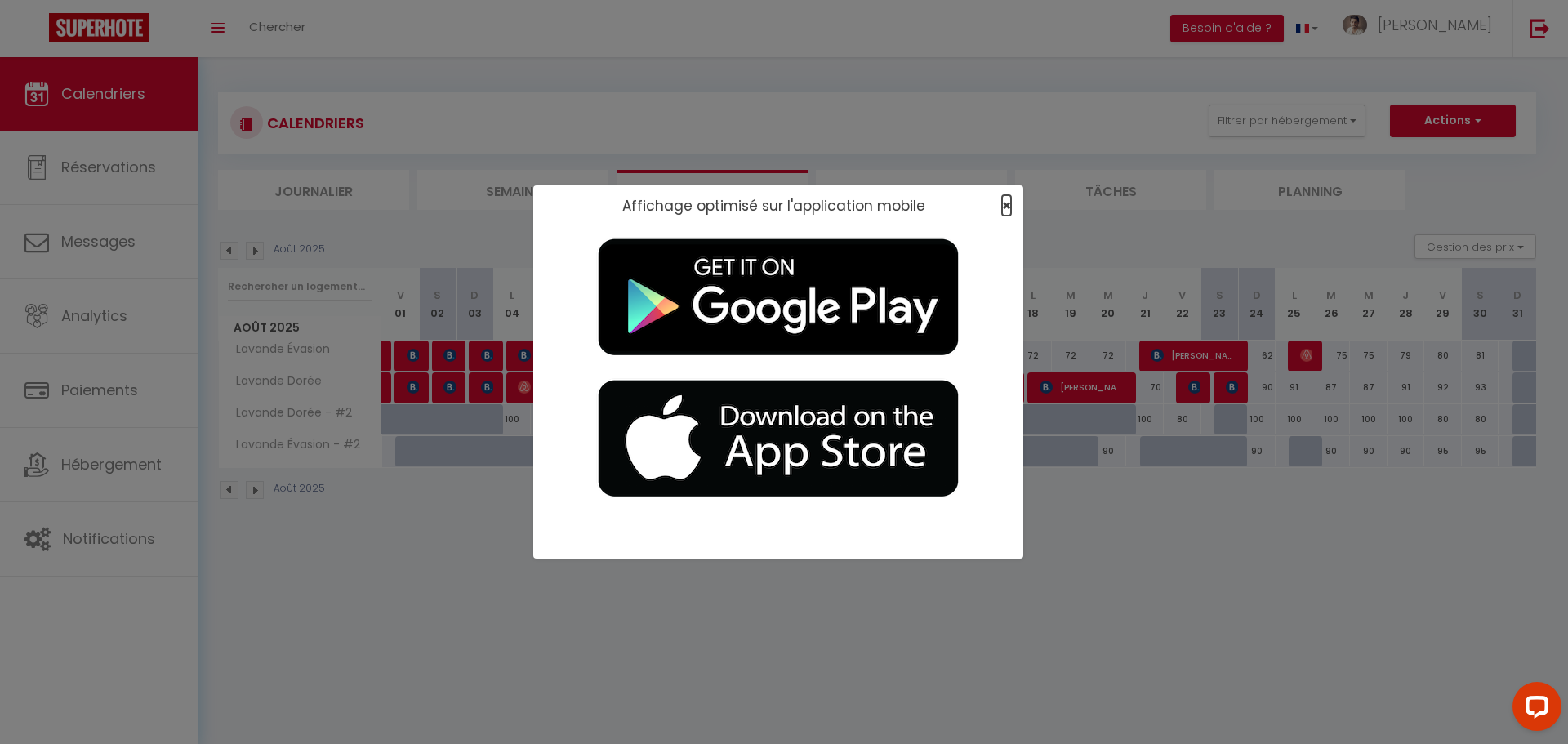
click at [1007, 207] on span "×" at bounding box center [1007, 205] width 9 height 20
click at [1004, 201] on span "×" at bounding box center [1007, 205] width 9 height 20
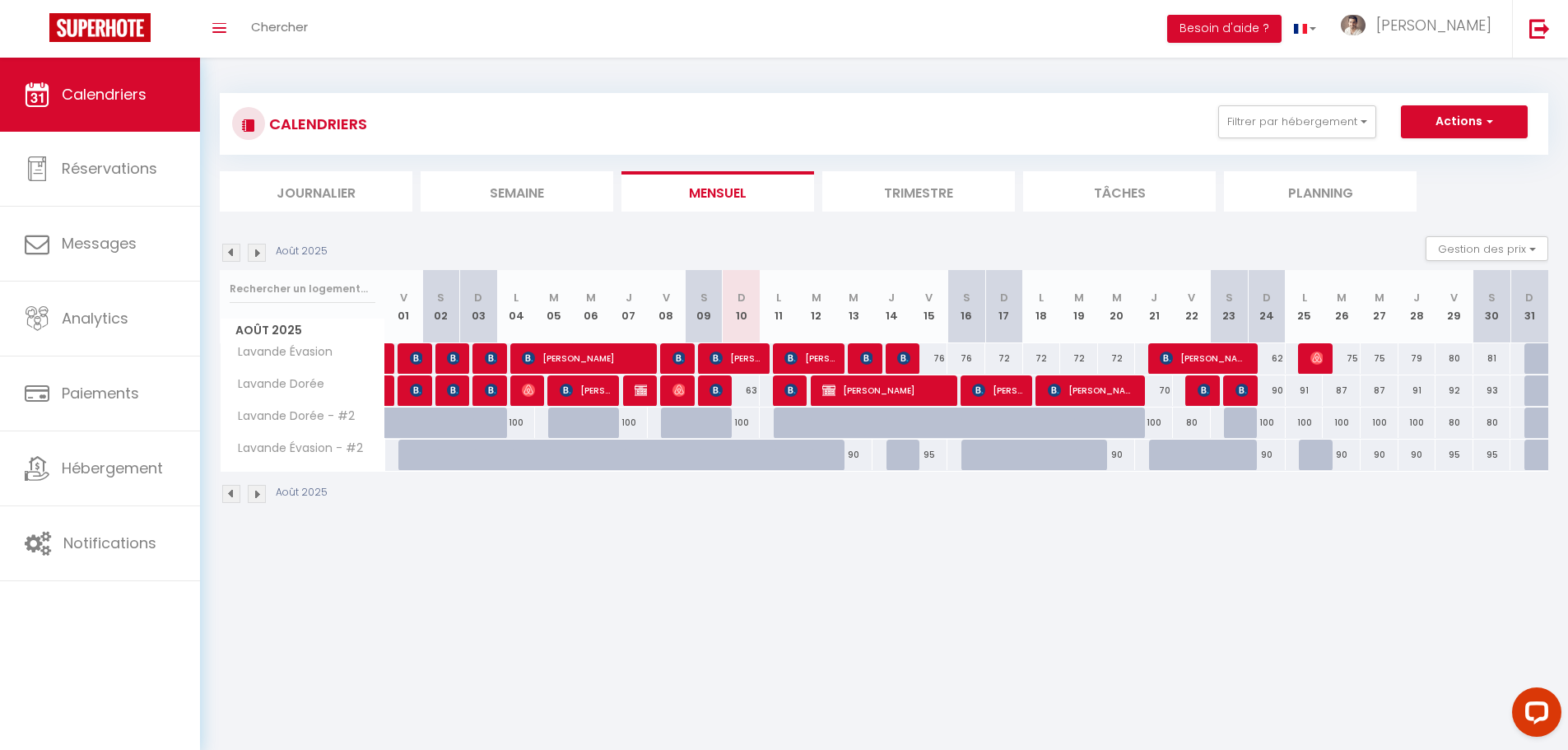
click at [1416, 388] on div "91" at bounding box center [1417, 391] width 38 height 30
type input "91"
select select "1"
type input "Jeu 28 Août 2025"
type input "Ven 29 Août 2025"
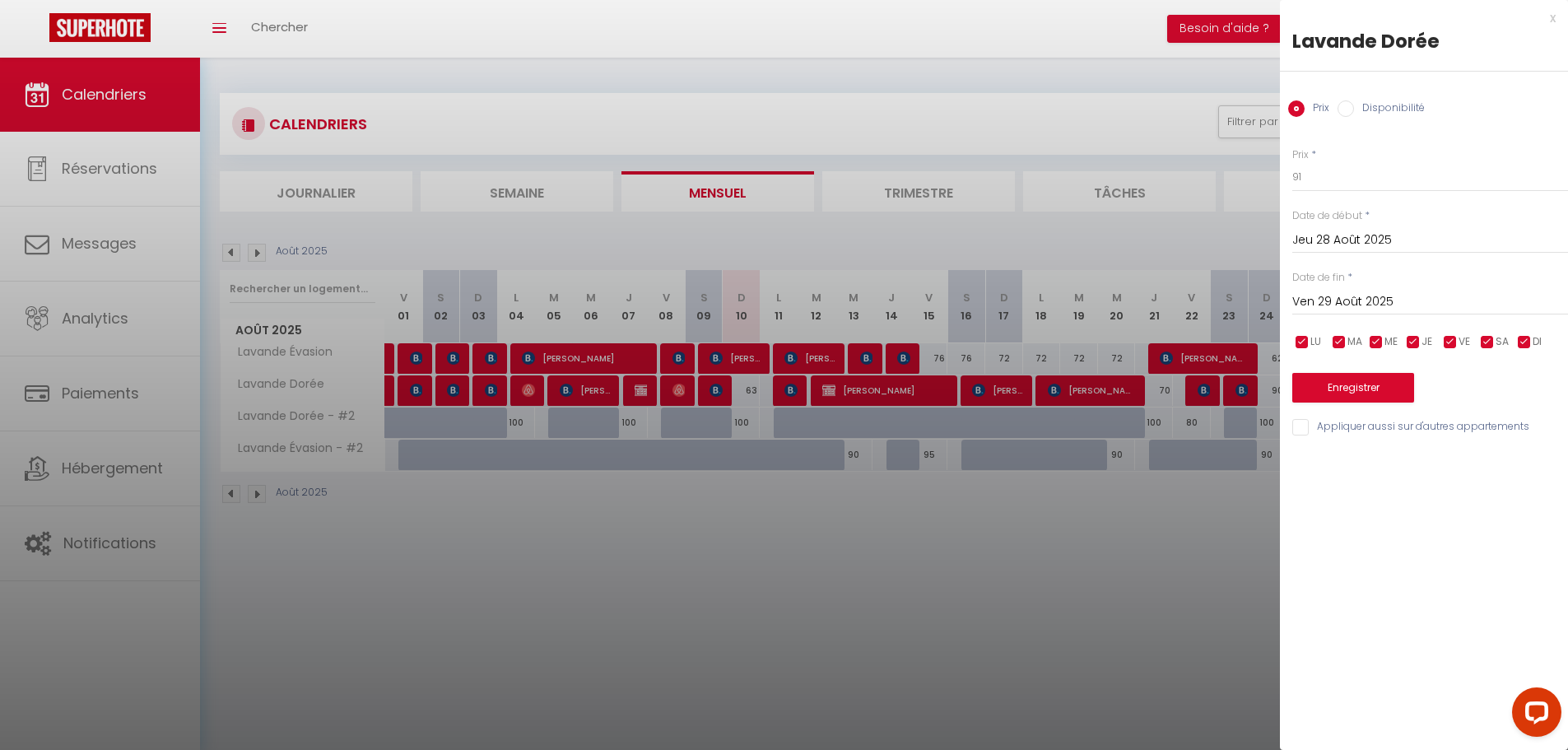
click at [1350, 108] on input "Disponibilité" at bounding box center [1345, 108] width 17 height 17
radio input "true"
radio input "false"
click at [1334, 182] on select "Disponible Indisponible" at bounding box center [1430, 177] width 276 height 31
select select "0"
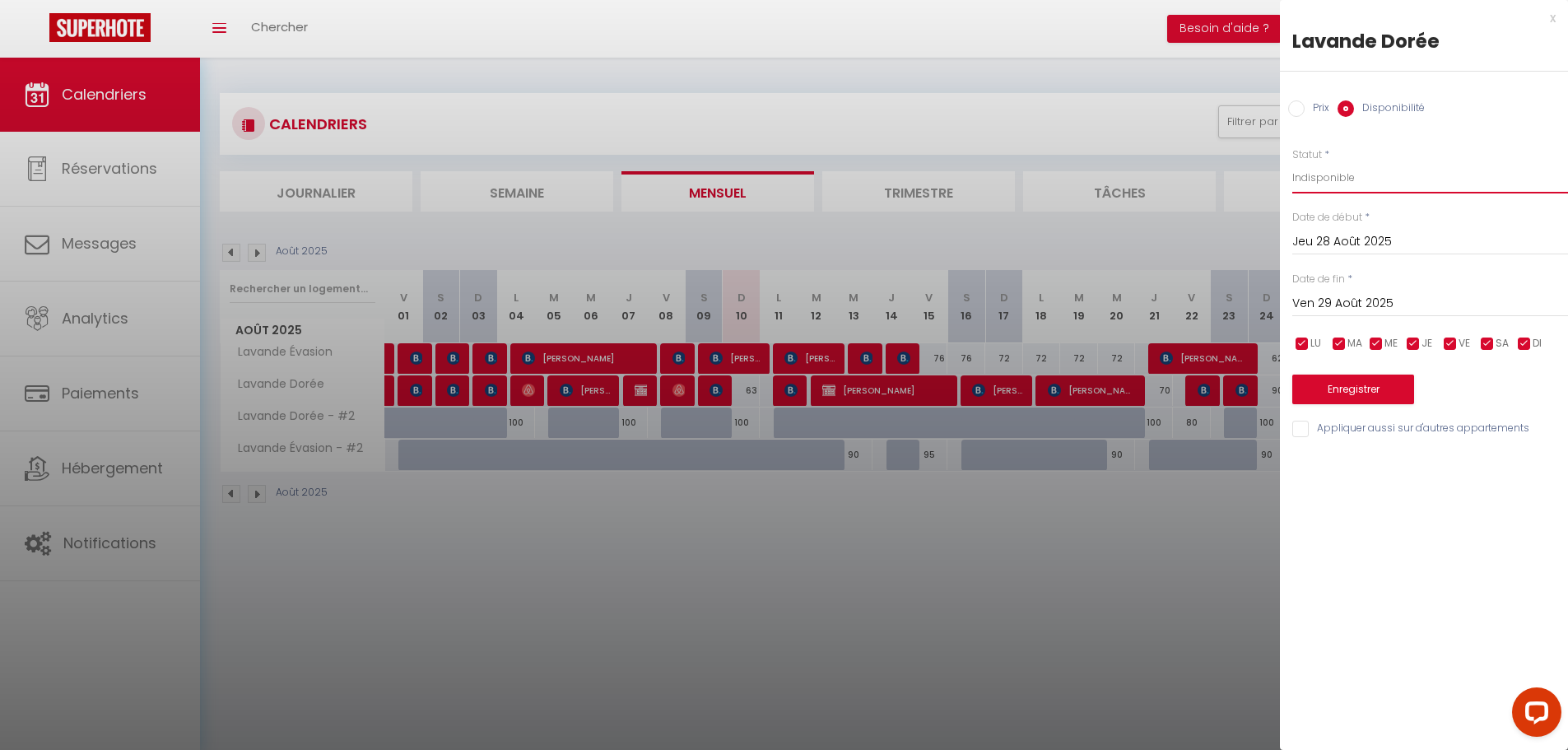
click at [1292, 162] on select "Disponible Indisponible" at bounding box center [1430, 177] width 276 height 31
click at [1352, 385] on button "Enregistrer" at bounding box center [1353, 389] width 122 height 29
